Goal: Task Accomplishment & Management: Complete application form

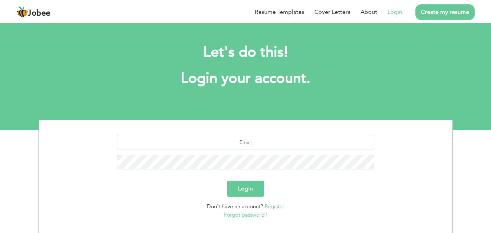
click at [129, 200] on form "Login Don't have an account? Register Forgot password?" at bounding box center [245, 177] width 402 height 84
click at [269, 205] on link "Register" at bounding box center [274, 206] width 20 height 7
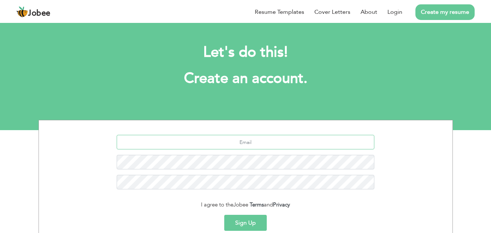
click at [259, 144] on input "text" at bounding box center [246, 142] width 258 height 15
type input "f"
type input "fatima.durrani2801@gmail.com"
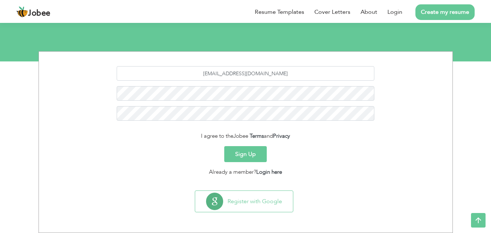
click at [245, 155] on button "Sign Up" at bounding box center [245, 154] width 42 height 16
